Goal: Check status: Check status

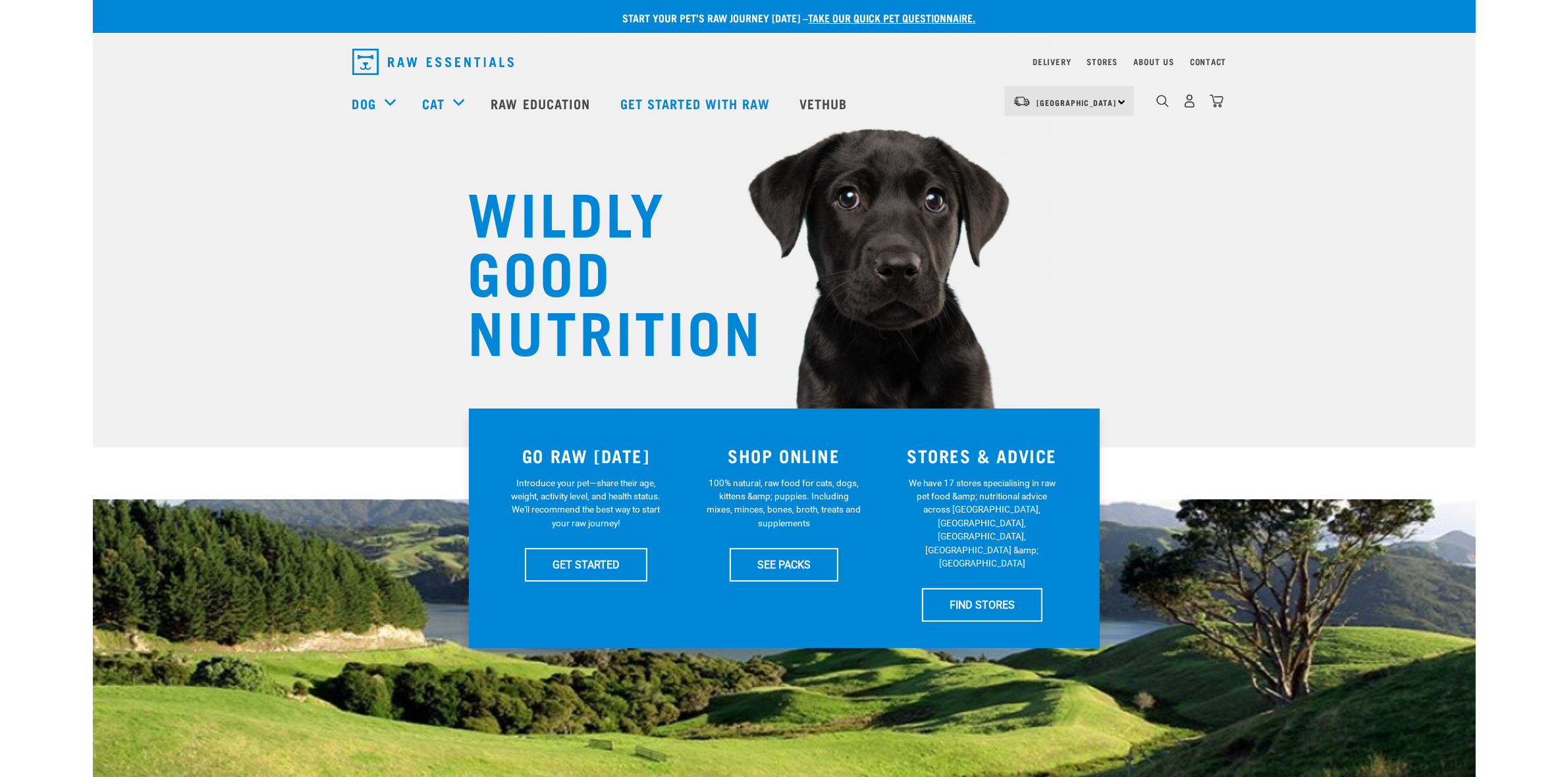
click at [1051, 54] on div "Delivery" at bounding box center [1052, 61] width 38 height 16
click at [1053, 60] on link "Delivery" at bounding box center [1052, 61] width 38 height 5
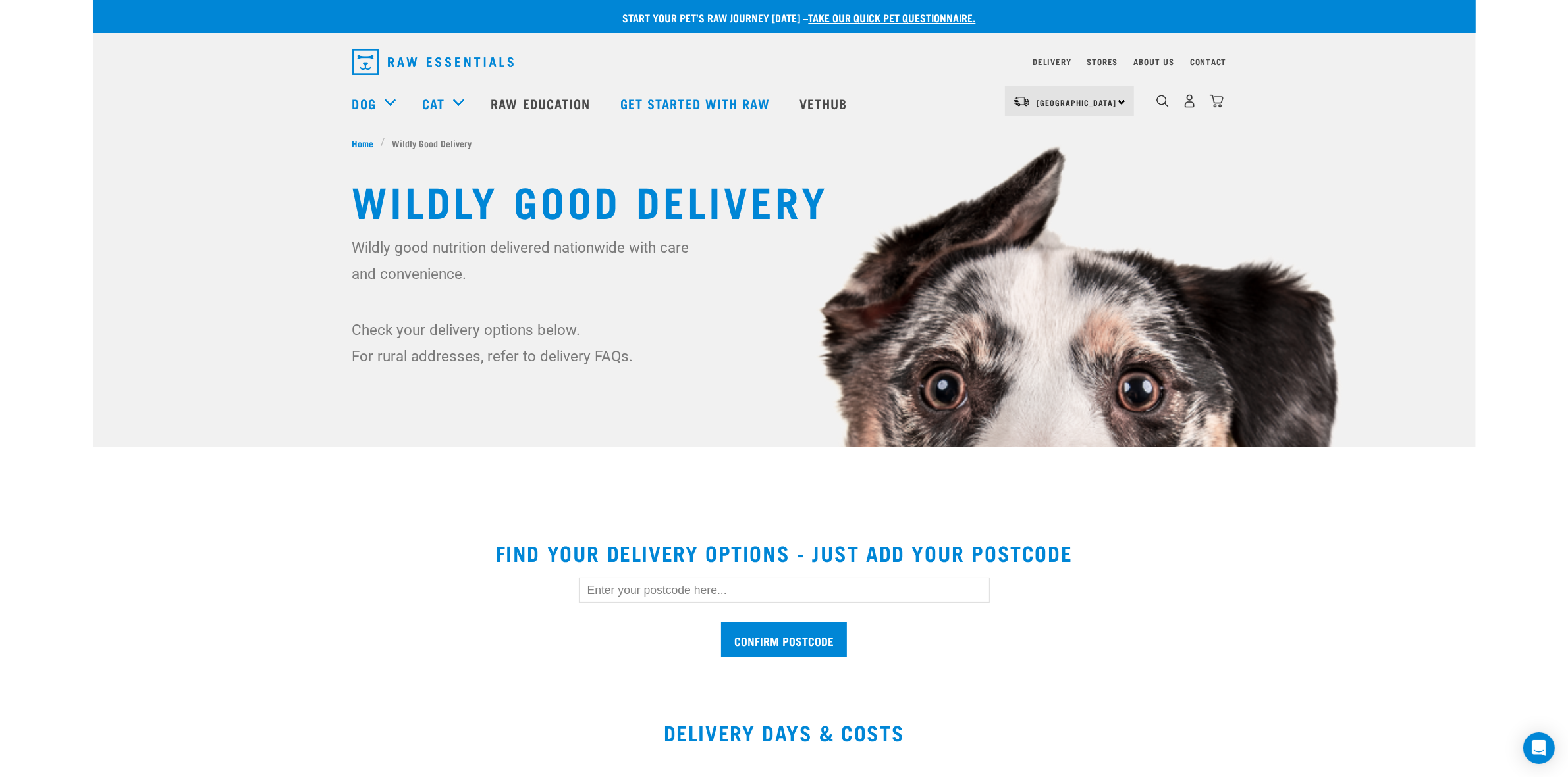
click at [653, 599] on input "text" at bounding box center [784, 590] width 411 height 25
type input "2123"
click at [721, 622] on input "Confirm postcode" at bounding box center [783, 640] width 126 height 35
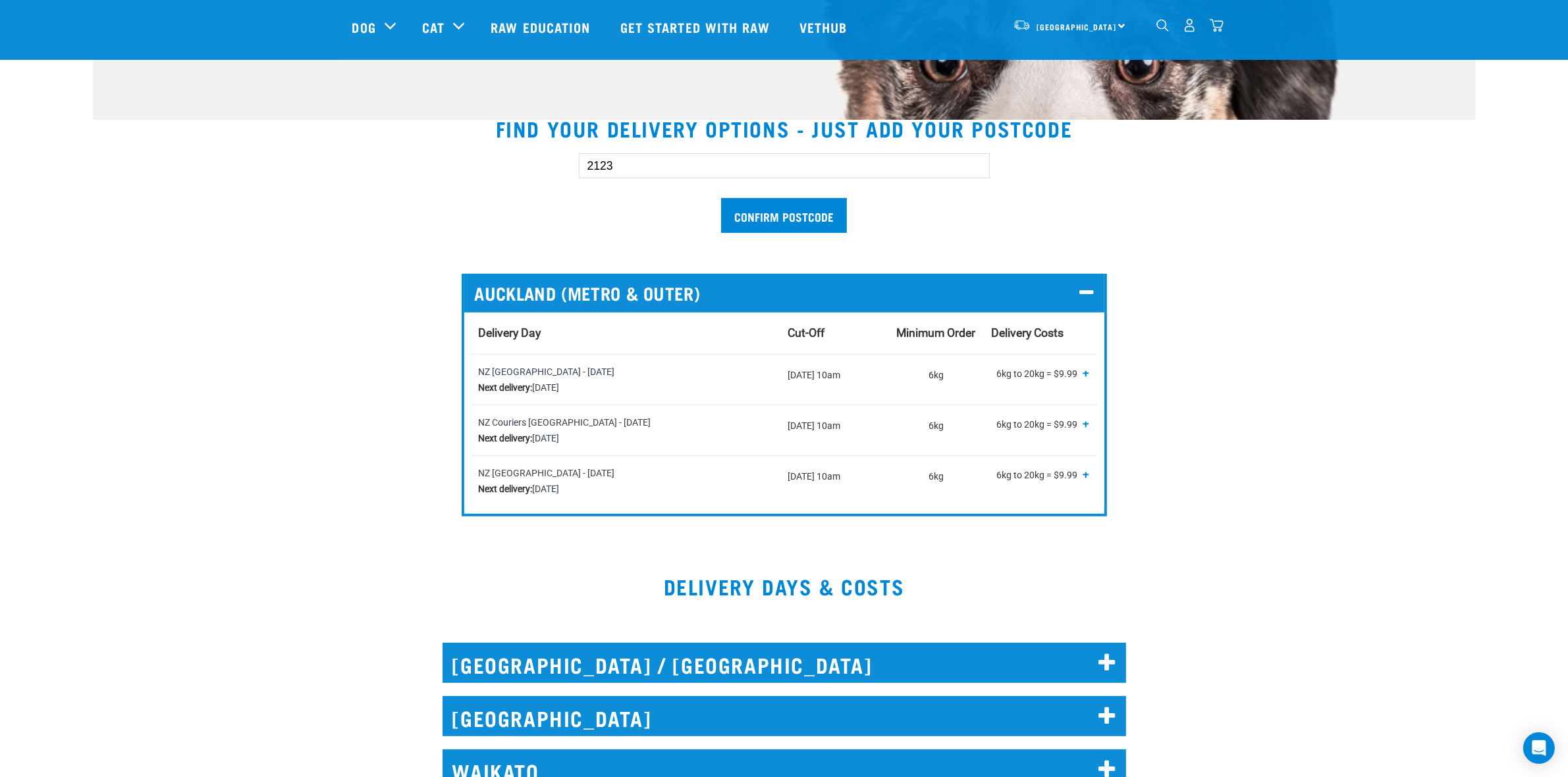
scroll to position [329, 0]
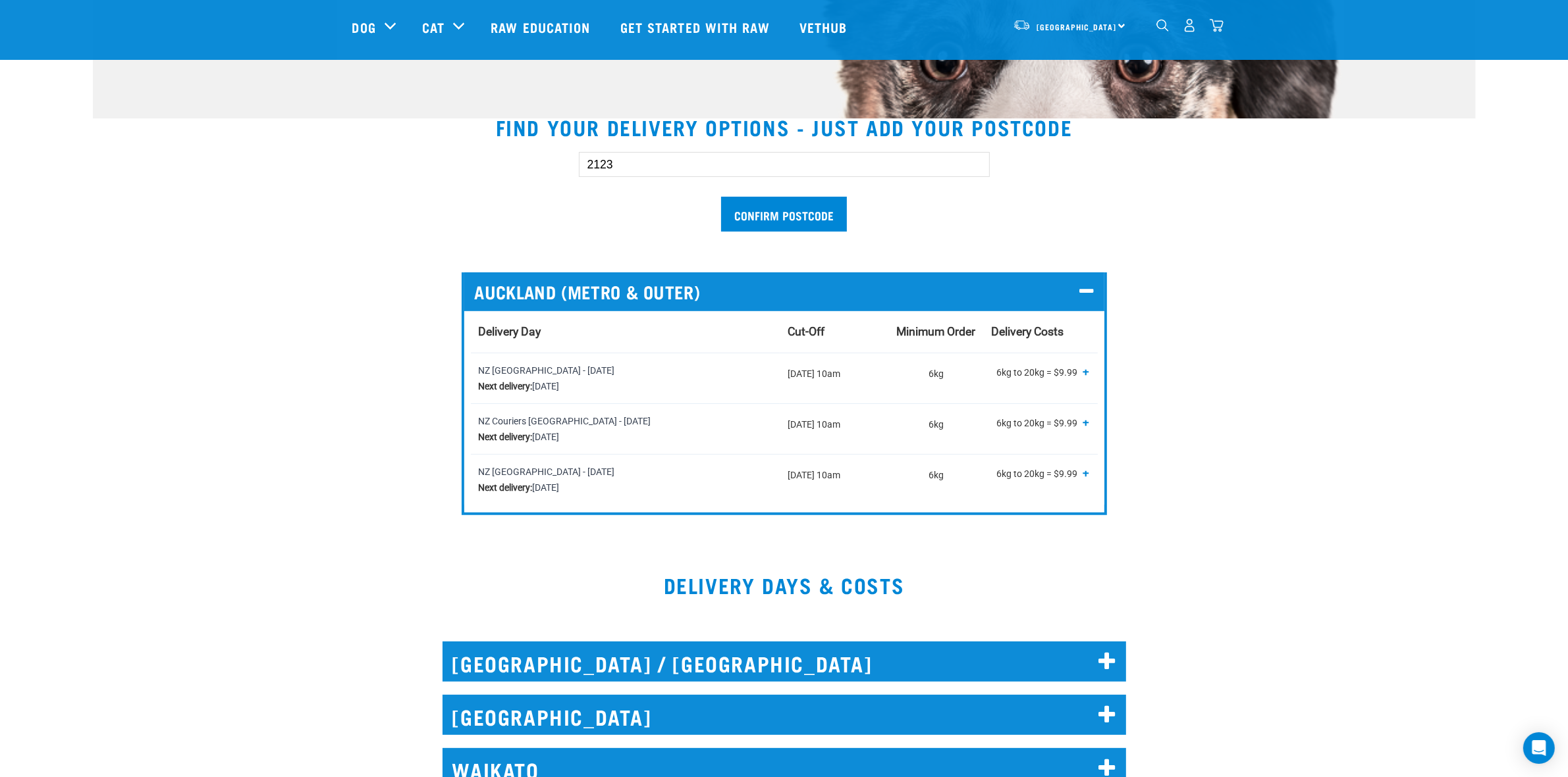
click at [634, 158] on input "2123" at bounding box center [784, 165] width 411 height 25
click at [721, 197] on input "Confirm postcode" at bounding box center [783, 214] width 126 height 35
